Goal: Task Accomplishment & Management: Manage account settings

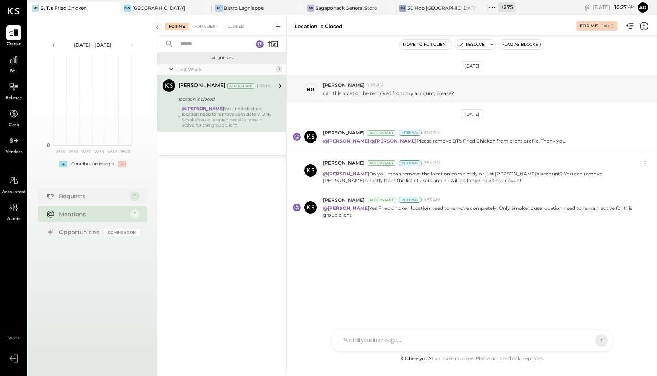
click at [296, 36] on div "Move to for client Resolve Flag as Blocker" at bounding box center [472, 45] width 371 height 18
